Goal: Transaction & Acquisition: Purchase product/service

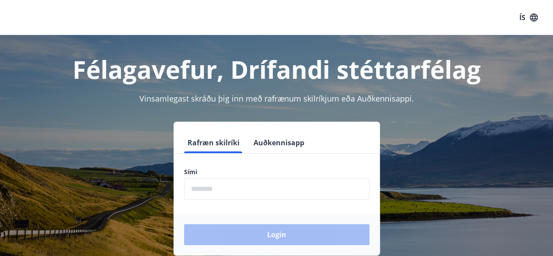
click at [233, 191] on input "phone" at bounding box center [276, 188] width 185 height 21
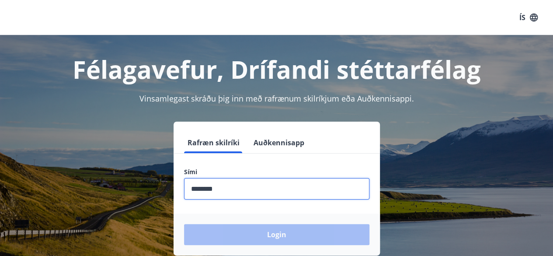
click at [221, 192] on input "phone" at bounding box center [276, 188] width 185 height 21
type input "********"
drag, startPoint x: 223, startPoint y: 190, endPoint x: 170, endPoint y: 189, distance: 52.5
click at [151, 177] on div "Rafræn skilríki Auðkennisapp Sími ​ Login" at bounding box center [276, 189] width 532 height 134
click at [226, 190] on input "phone" at bounding box center [276, 188] width 185 height 21
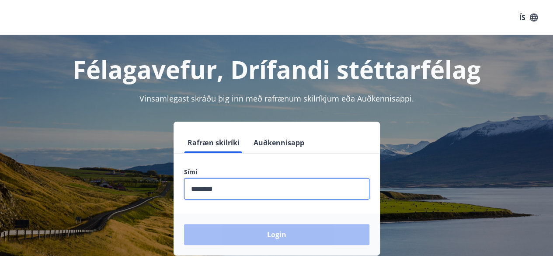
click at [205, 190] on input "phone" at bounding box center [276, 188] width 185 height 21
type input "*"
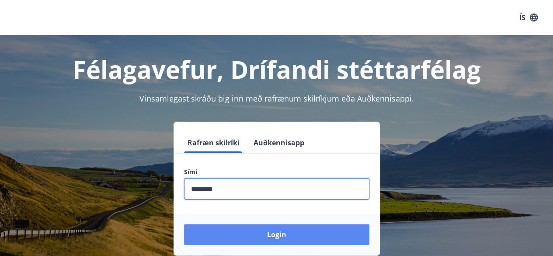
type input "********"
click at [272, 232] on button "Login" at bounding box center [276, 234] width 185 height 21
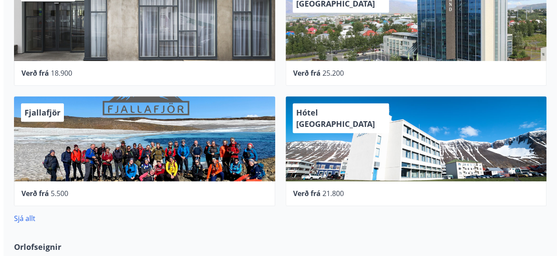
scroll to position [350, 0]
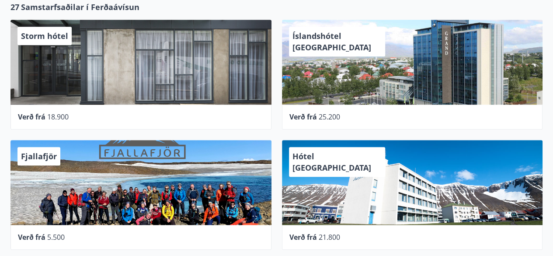
click at [46, 114] on div "Verð frá 18.900" at bounding box center [141, 116] width 246 height 10
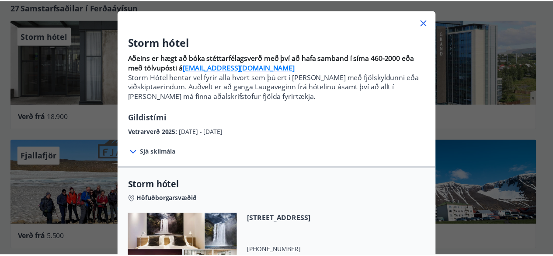
scroll to position [0, 0]
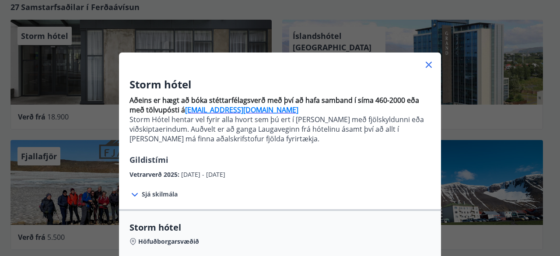
click at [423, 62] on icon at bounding box center [428, 64] width 10 height 10
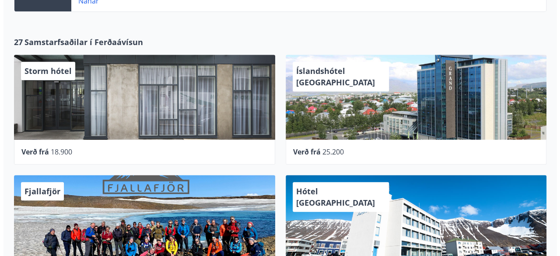
scroll to position [262, 0]
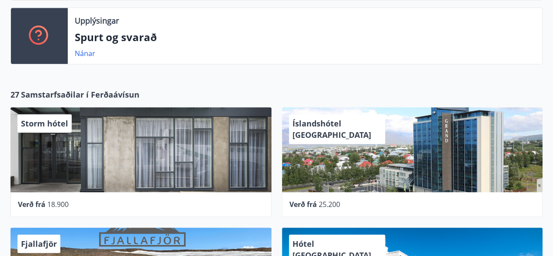
click at [44, 122] on span "Storm hótel" at bounding box center [44, 123] width 47 height 10
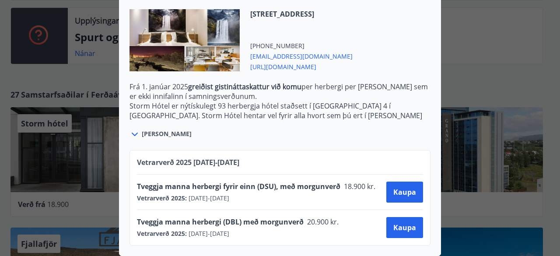
scroll to position [165, 0]
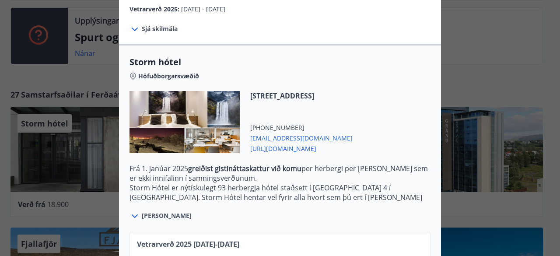
click at [299, 148] on span "[URL][DOMAIN_NAME]" at bounding box center [301, 148] width 102 height 10
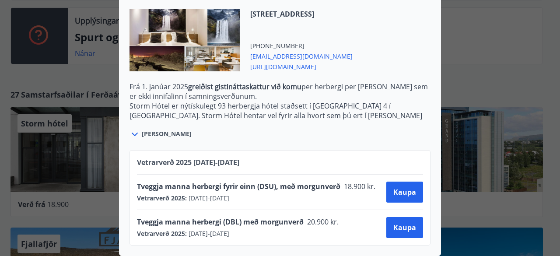
scroll to position [253, 0]
click at [398, 223] on span "Kaupa" at bounding box center [404, 228] width 23 height 10
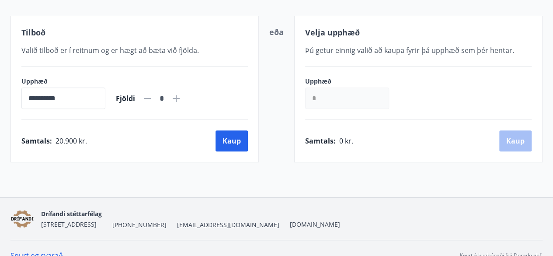
scroll to position [164, 0]
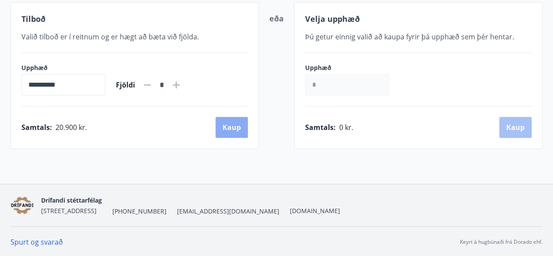
click at [230, 126] on button "Kaup" at bounding box center [232, 127] width 32 height 21
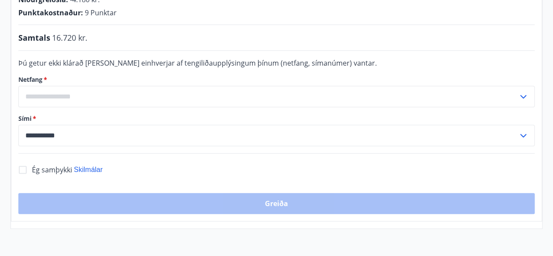
scroll to position [202, 0]
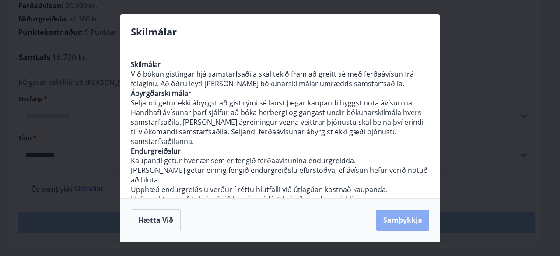
drag, startPoint x: 408, startPoint y: 218, endPoint x: 380, endPoint y: 211, distance: 28.7
click at [398, 214] on button "Samþykkja" at bounding box center [402, 219] width 53 height 21
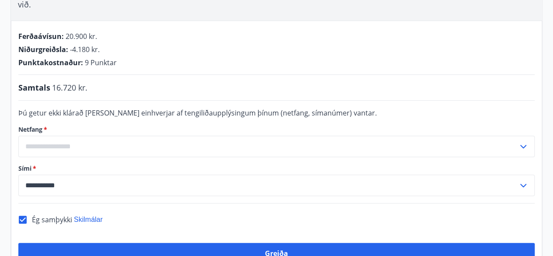
scroll to position [262, 0]
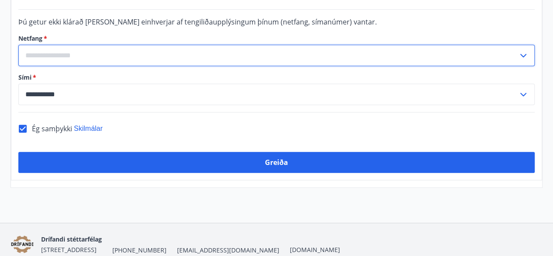
click at [78, 45] on input "text" at bounding box center [268, 55] width 500 height 21
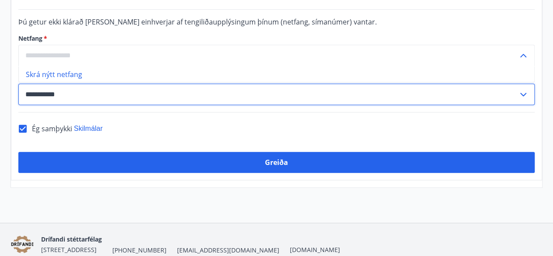
click at [66, 84] on input "**********" at bounding box center [268, 94] width 500 height 21
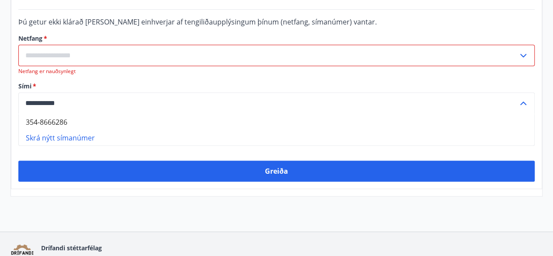
click at [80, 45] on input "text" at bounding box center [268, 55] width 500 height 21
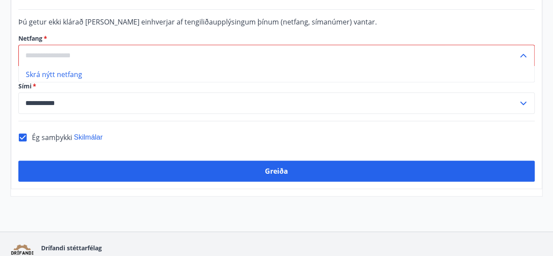
click at [66, 45] on input "text" at bounding box center [268, 55] width 500 height 21
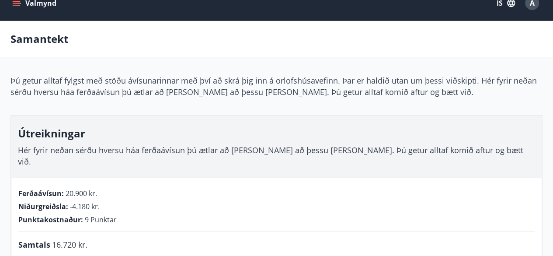
scroll to position [0, 0]
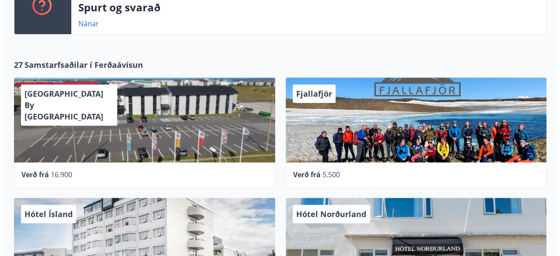
scroll to position [306, 0]
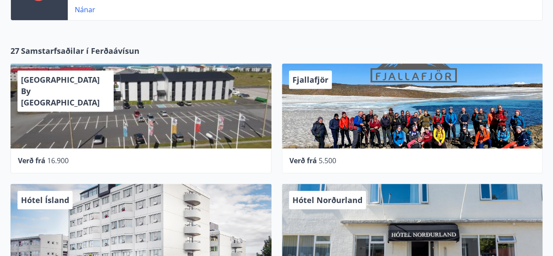
click at [58, 158] on span "16.900" at bounding box center [57, 161] width 21 height 10
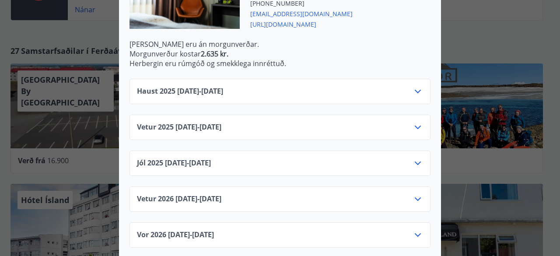
scroll to position [324, 0]
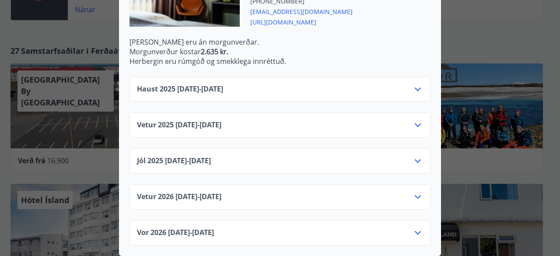
click at [414, 191] on icon at bounding box center [417, 196] width 10 height 10
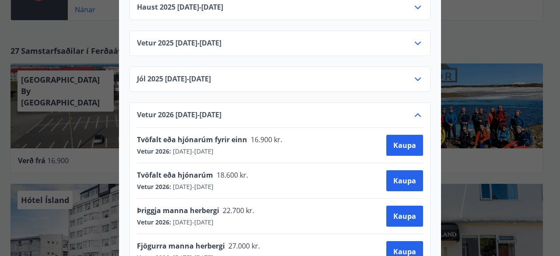
scroll to position [411, 0]
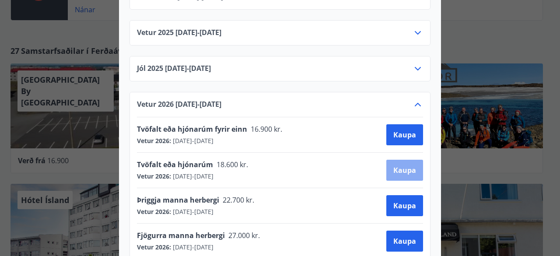
click at [407, 168] on span "Kaupa" at bounding box center [404, 170] width 23 height 10
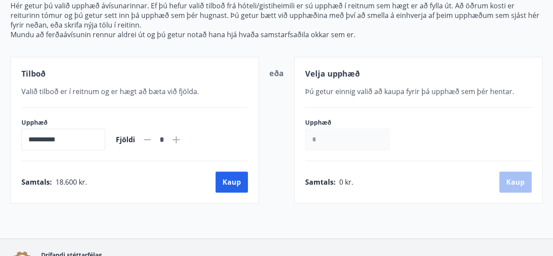
scroll to position [120, 0]
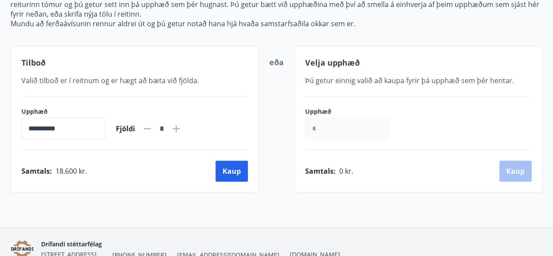
click at [181, 126] on icon at bounding box center [176, 128] width 10 height 10
click at [151, 128] on icon at bounding box center [147, 128] width 7 height 1
type input "*"
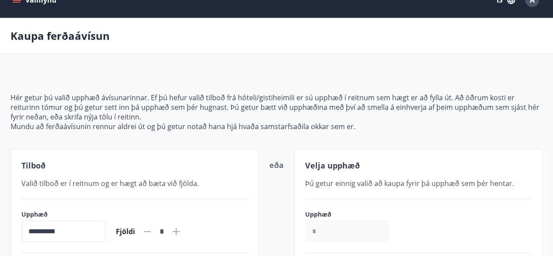
scroll to position [0, 0]
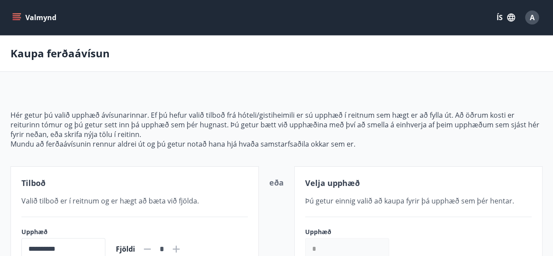
click at [16, 16] on icon "menu" at bounding box center [17, 15] width 8 height 1
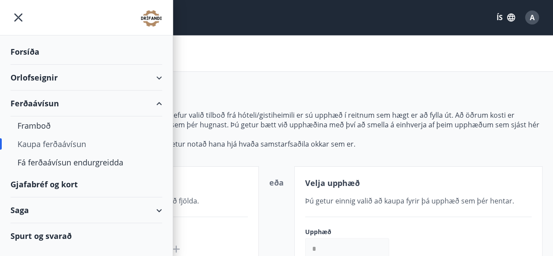
click at [45, 101] on div "Ferðaávísun" at bounding box center [86, 103] width 152 height 26
type input "*****"
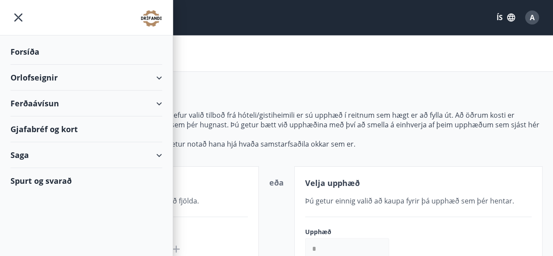
click at [45, 101] on div "Ferðaávísun" at bounding box center [86, 103] width 152 height 26
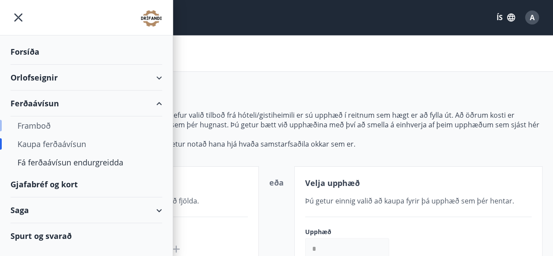
click at [36, 123] on div "Framboð" at bounding box center [86, 125] width 138 height 18
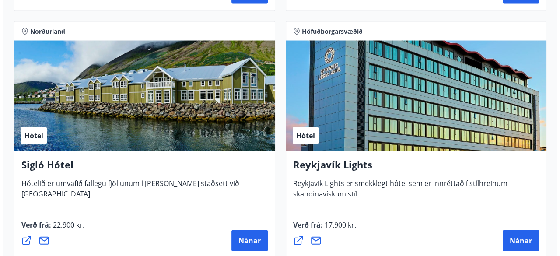
scroll to position [882, 0]
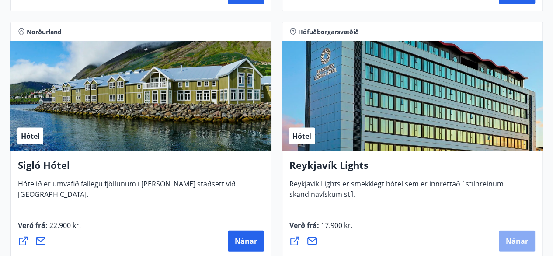
click at [519, 237] on span "Nánar" at bounding box center [517, 241] width 22 height 10
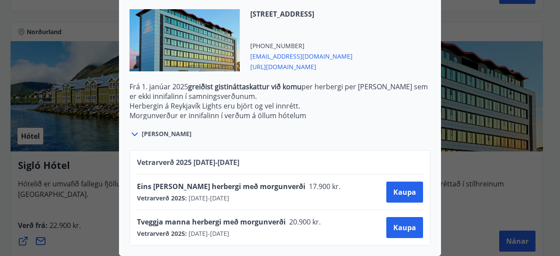
scroll to position [315, 0]
click at [402, 223] on span "Kaupa" at bounding box center [404, 228] width 23 height 10
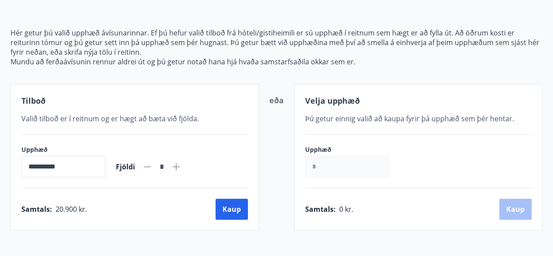
scroll to position [164, 0]
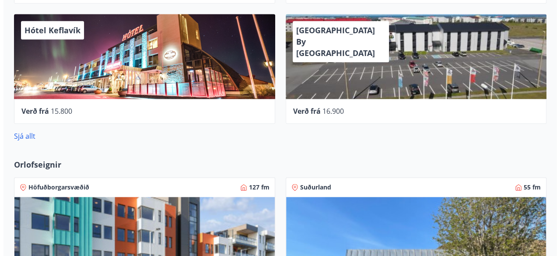
scroll to position [481, 0]
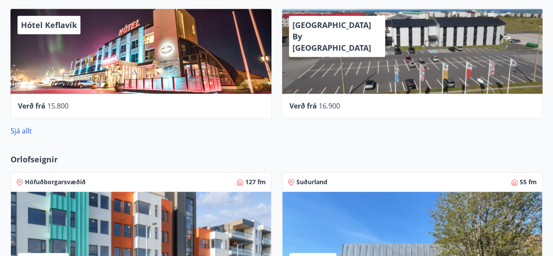
click at [63, 102] on span "15.800" at bounding box center [57, 106] width 21 height 10
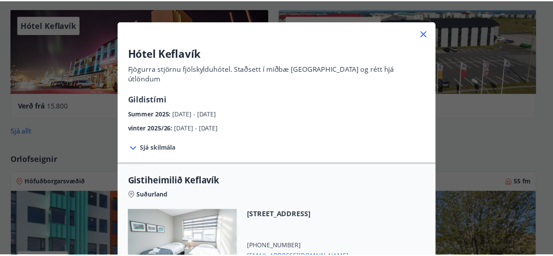
scroll to position [0, 0]
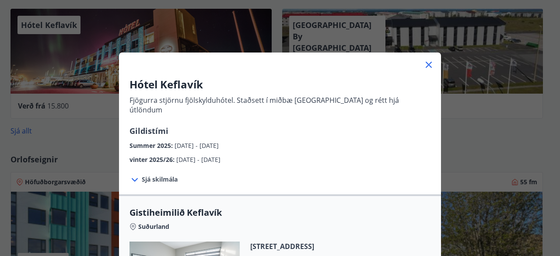
click at [426, 63] on icon at bounding box center [428, 65] width 6 height 6
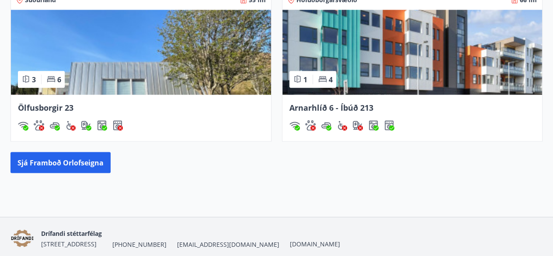
scroll to position [831, 0]
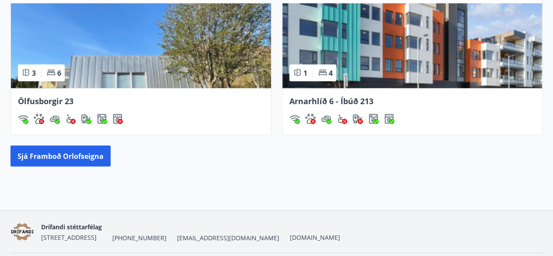
click at [52, 100] on span "Ölfusborgir 23" at bounding box center [46, 101] width 56 height 10
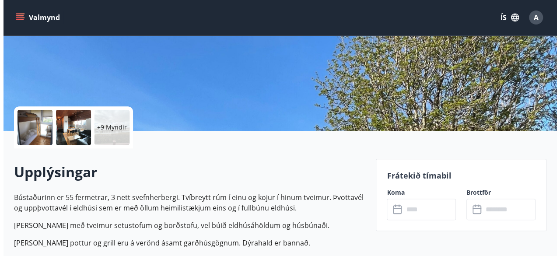
scroll to position [131, 0]
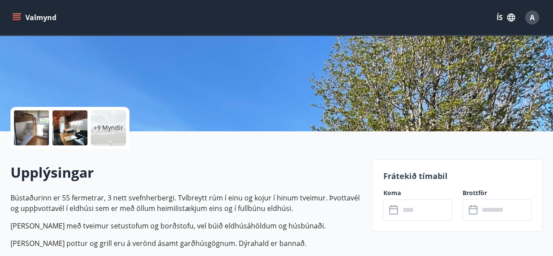
click at [72, 134] on div at bounding box center [69, 127] width 35 height 35
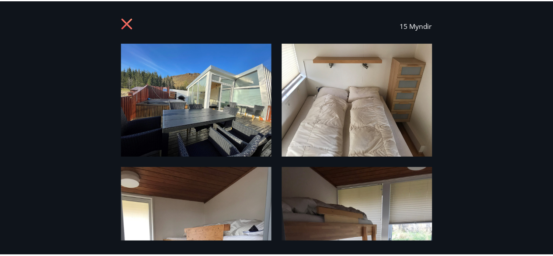
scroll to position [0, 0]
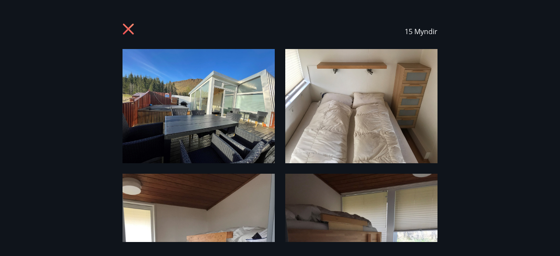
click at [124, 27] on icon at bounding box center [129, 30] width 14 height 14
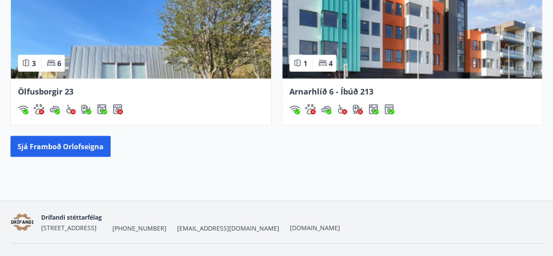
scroll to position [857, 0]
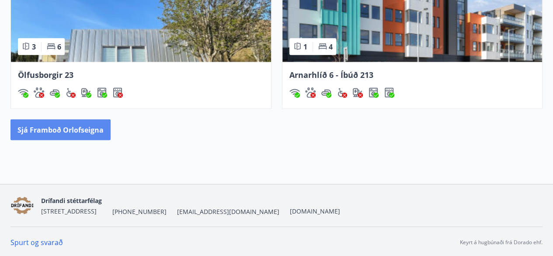
click at [80, 128] on button "Sjá framboð orlofseigna" at bounding box center [60, 129] width 100 height 21
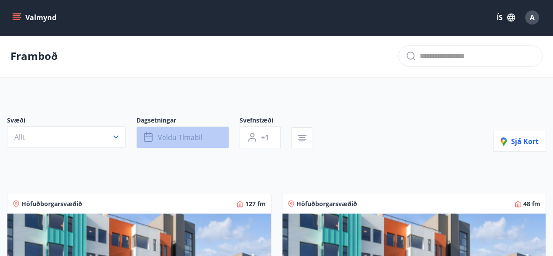
click at [220, 139] on button "Veldu tímabil" at bounding box center [182, 137] width 93 height 22
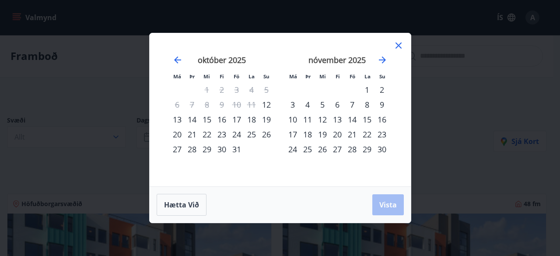
click at [175, 117] on div "13" at bounding box center [177, 119] width 15 height 15
click at [190, 118] on div "14" at bounding box center [191, 119] width 15 height 15
click at [386, 206] on span "Vista" at bounding box center [387, 205] width 17 height 10
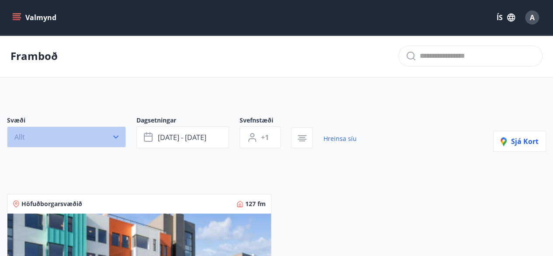
click at [117, 134] on icon "button" at bounding box center [115, 136] width 9 height 9
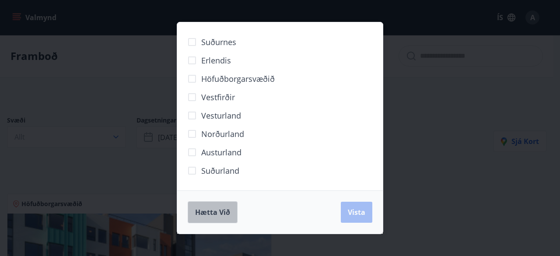
drag, startPoint x: 206, startPoint y: 212, endPoint x: 216, endPoint y: 215, distance: 10.1
click at [207, 211] on span "Hætta við" at bounding box center [212, 212] width 35 height 10
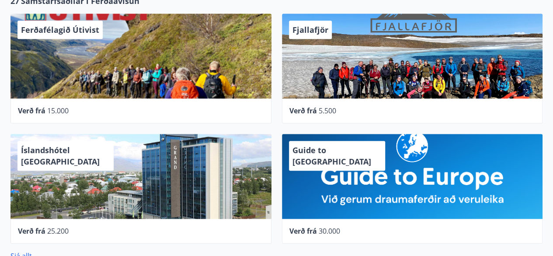
scroll to position [393, 0]
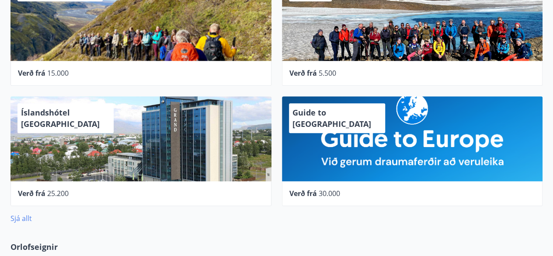
click at [12, 213] on link "Sjá allt" at bounding box center [20, 218] width 21 height 10
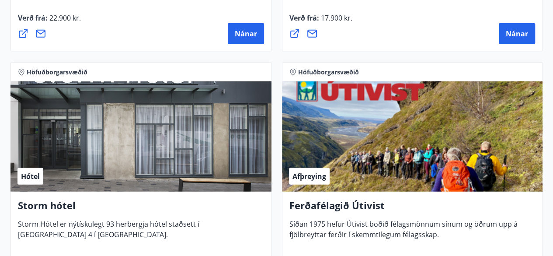
scroll to position [1093, 0]
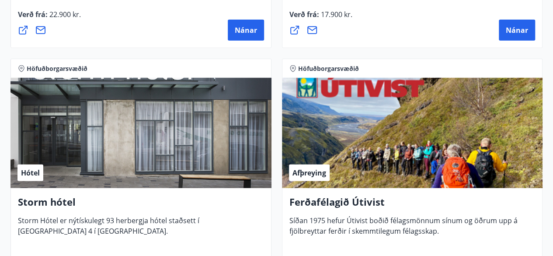
click at [148, 160] on div "Hótel" at bounding box center [140, 133] width 261 height 110
click at [40, 205] on h4 "Storm hótel" at bounding box center [141, 205] width 246 height 20
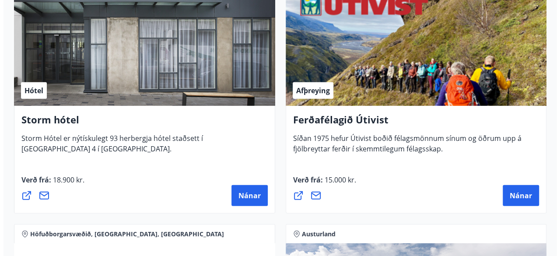
scroll to position [1180, 0]
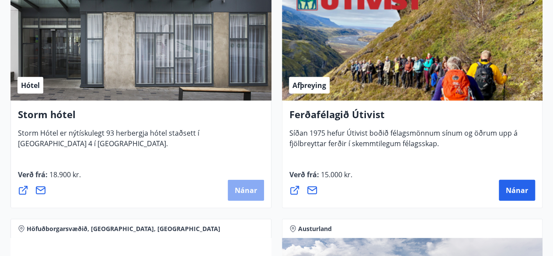
click at [246, 188] on span "Nánar" at bounding box center [246, 190] width 22 height 10
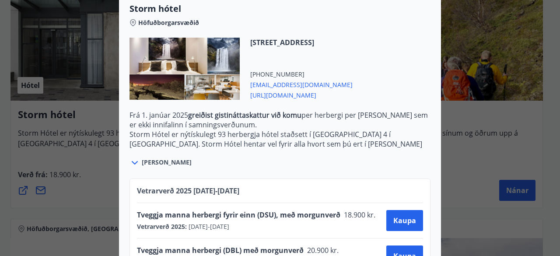
scroll to position [253, 0]
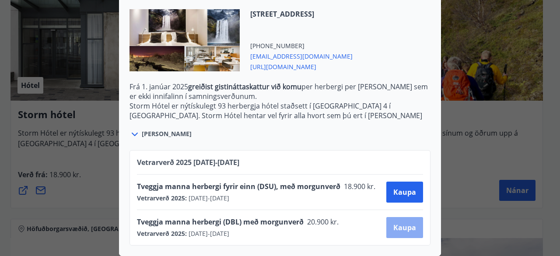
click at [402, 223] on span "Kaupa" at bounding box center [404, 228] width 23 height 10
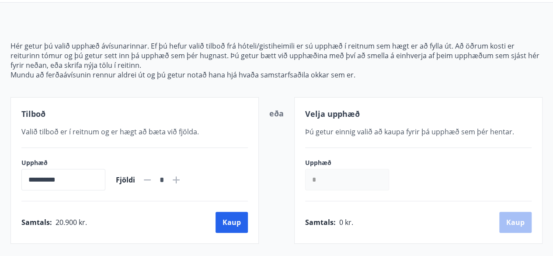
scroll to position [87, 0]
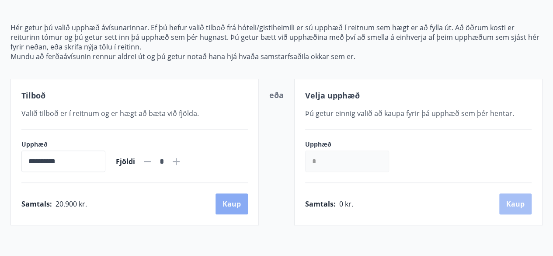
click at [227, 201] on button "Kaup" at bounding box center [232, 203] width 32 height 21
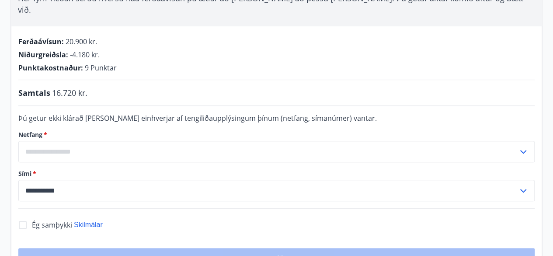
scroll to position [115, 0]
